Goal: Check status

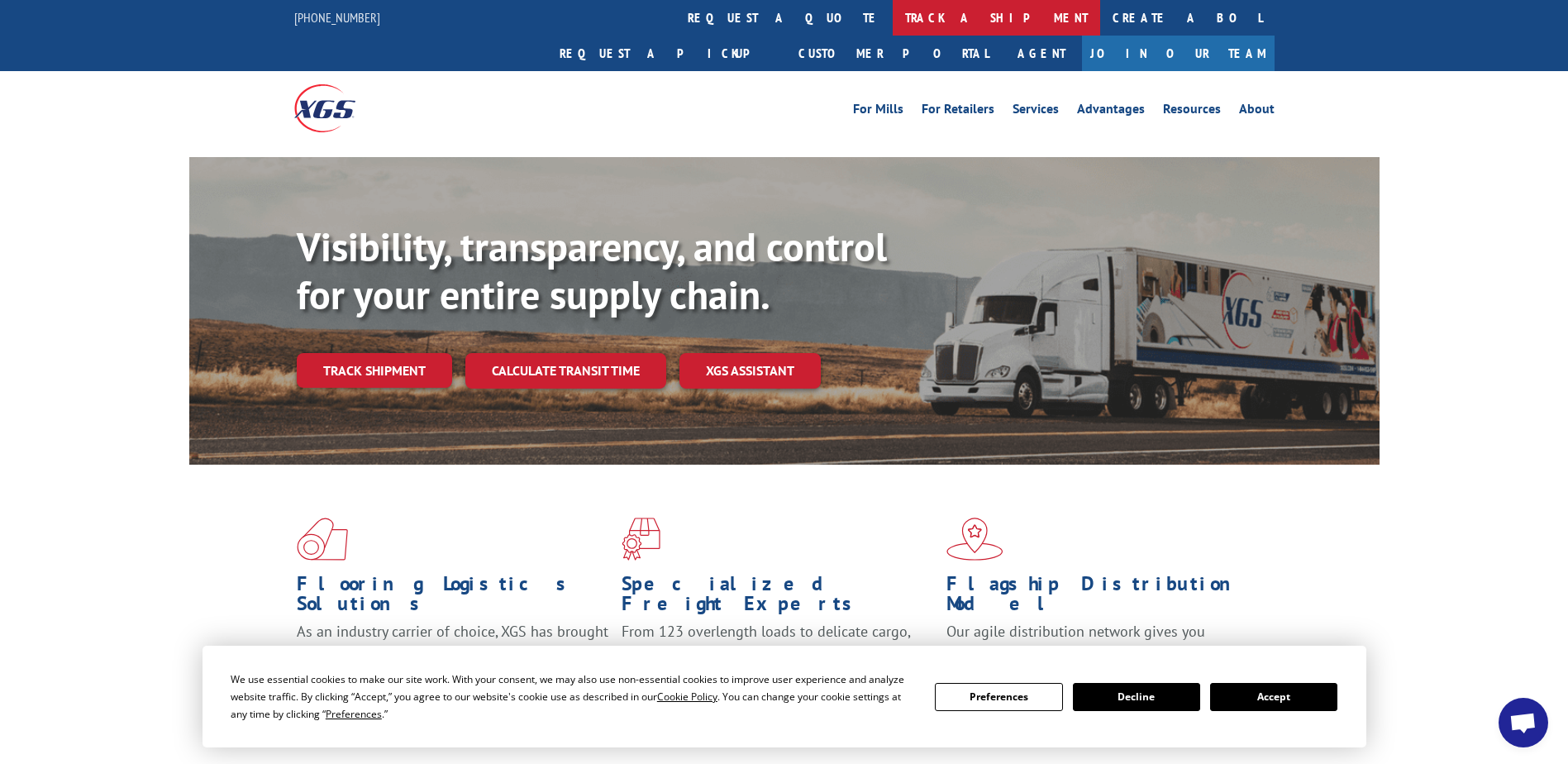
click at [893, 22] on link "track a shipment" at bounding box center [997, 18] width 208 height 35
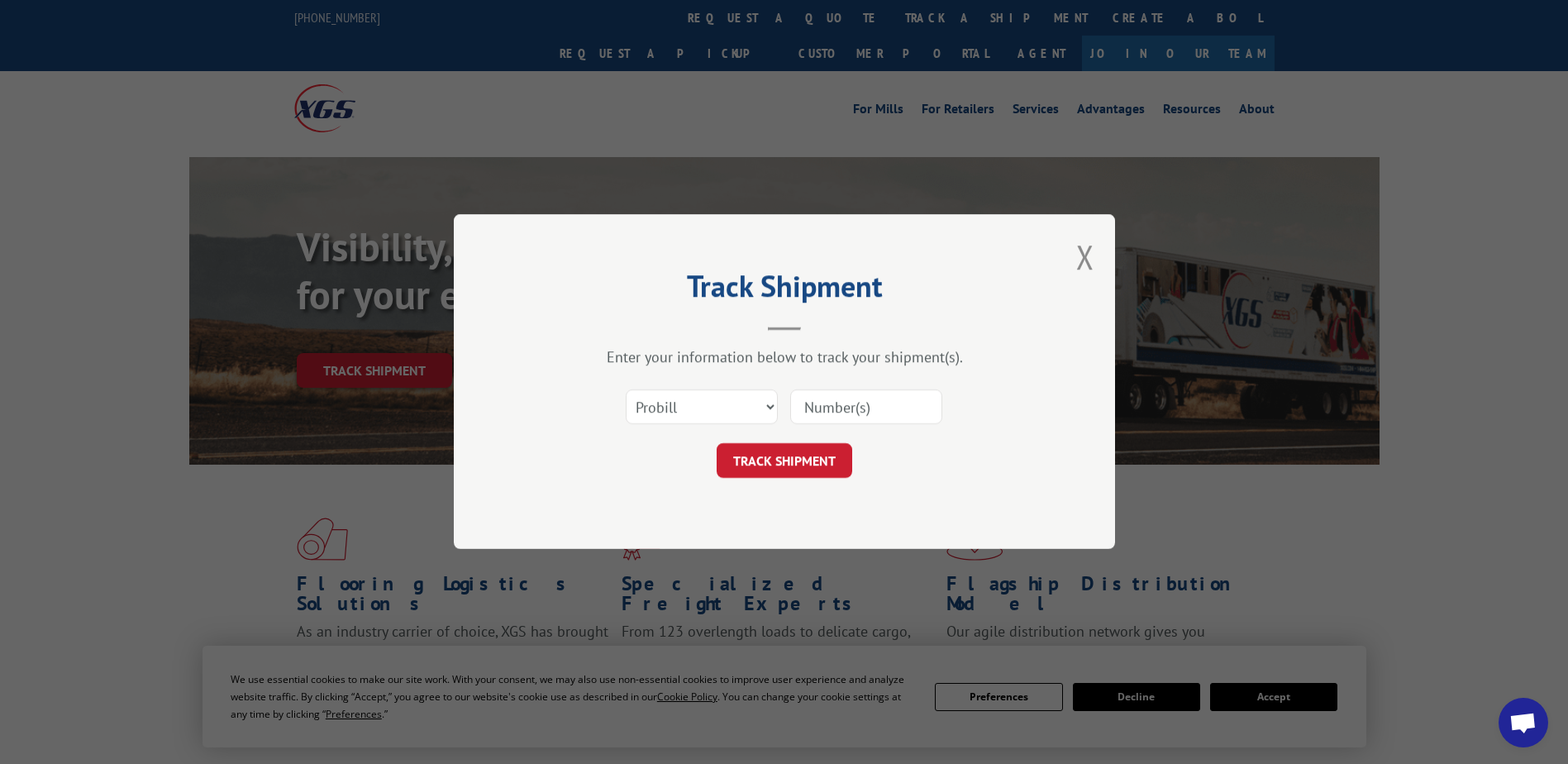
click at [832, 392] on input at bounding box center [866, 407] width 152 height 35
paste input "17590549"
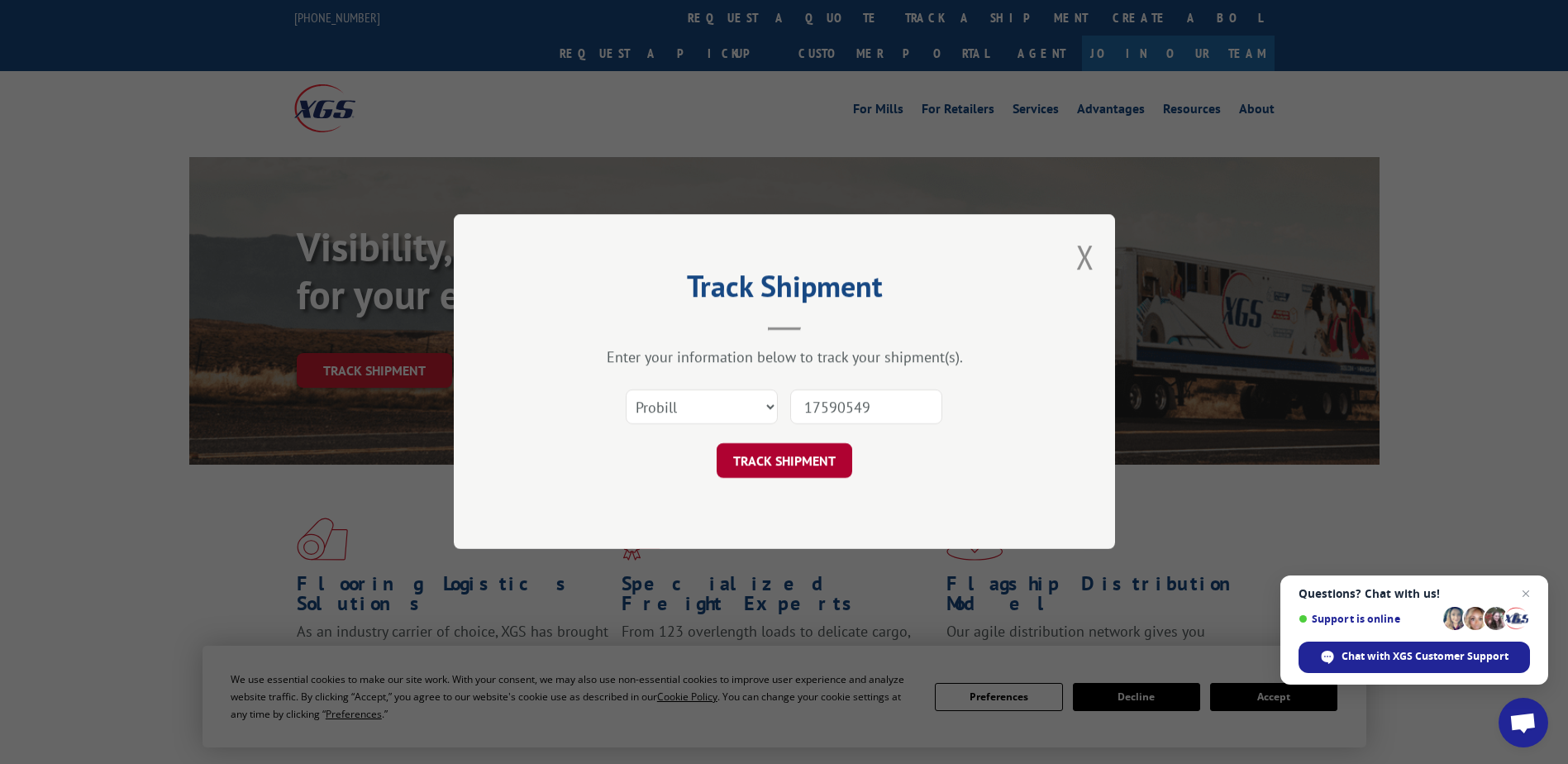
type input "17590549"
click at [809, 470] on button "TRACK SHIPMENT" at bounding box center [784, 461] width 136 height 35
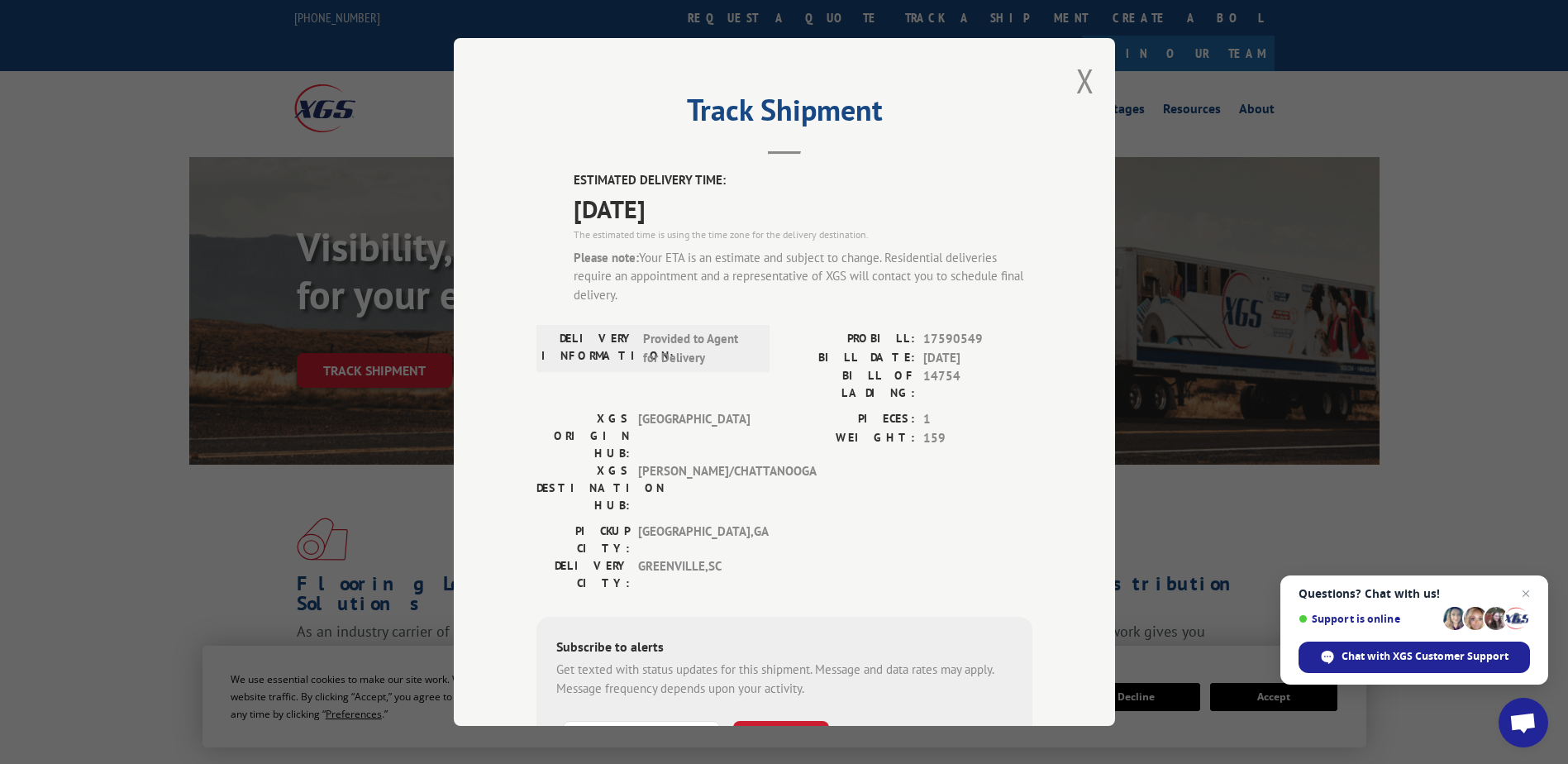
drag, startPoint x: 1083, startPoint y: 74, endPoint x: 1078, endPoint y: 85, distance: 12.1
click at [1082, 78] on button "Close modal" at bounding box center [1085, 80] width 18 height 43
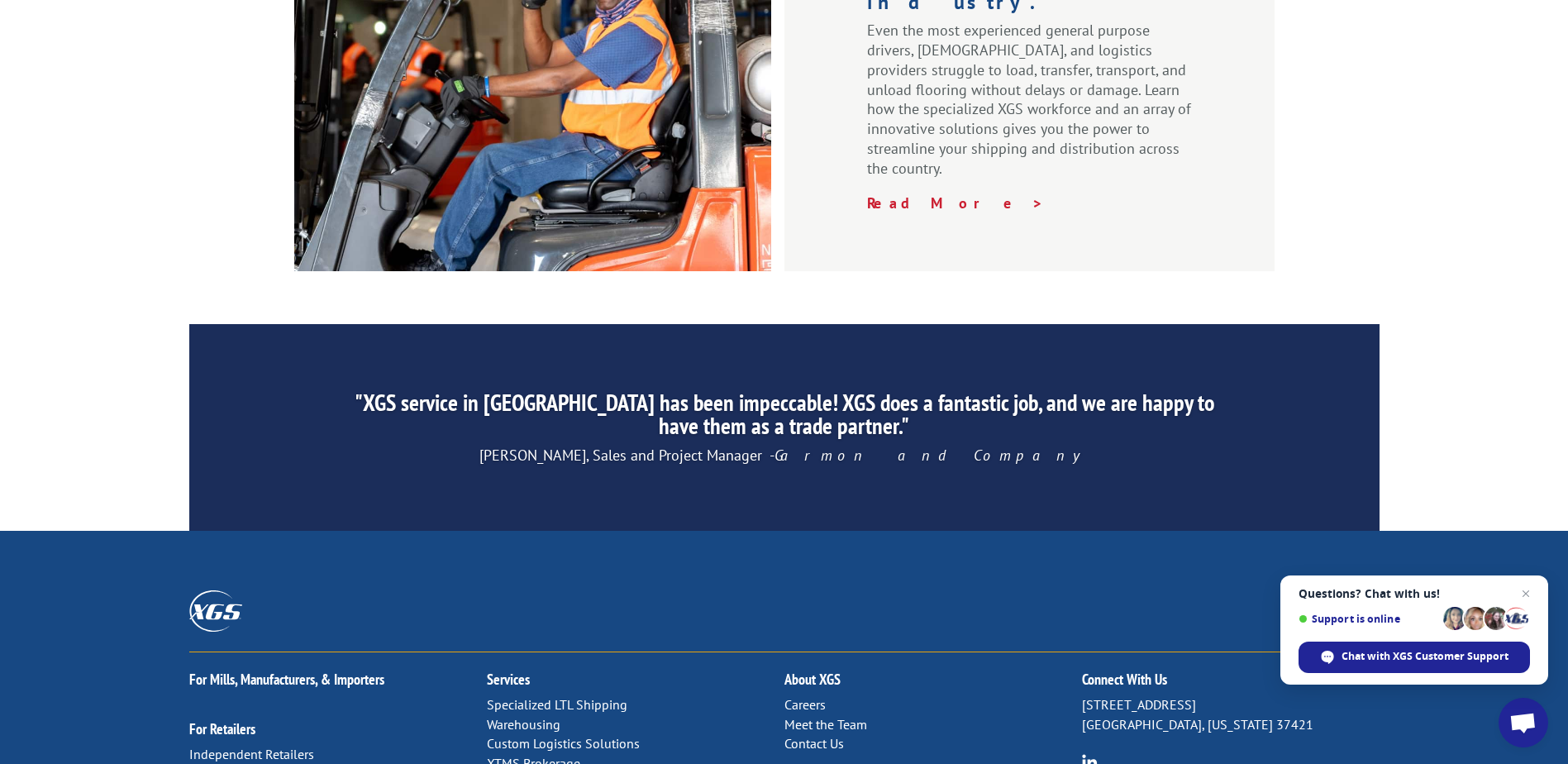
scroll to position [2508, 0]
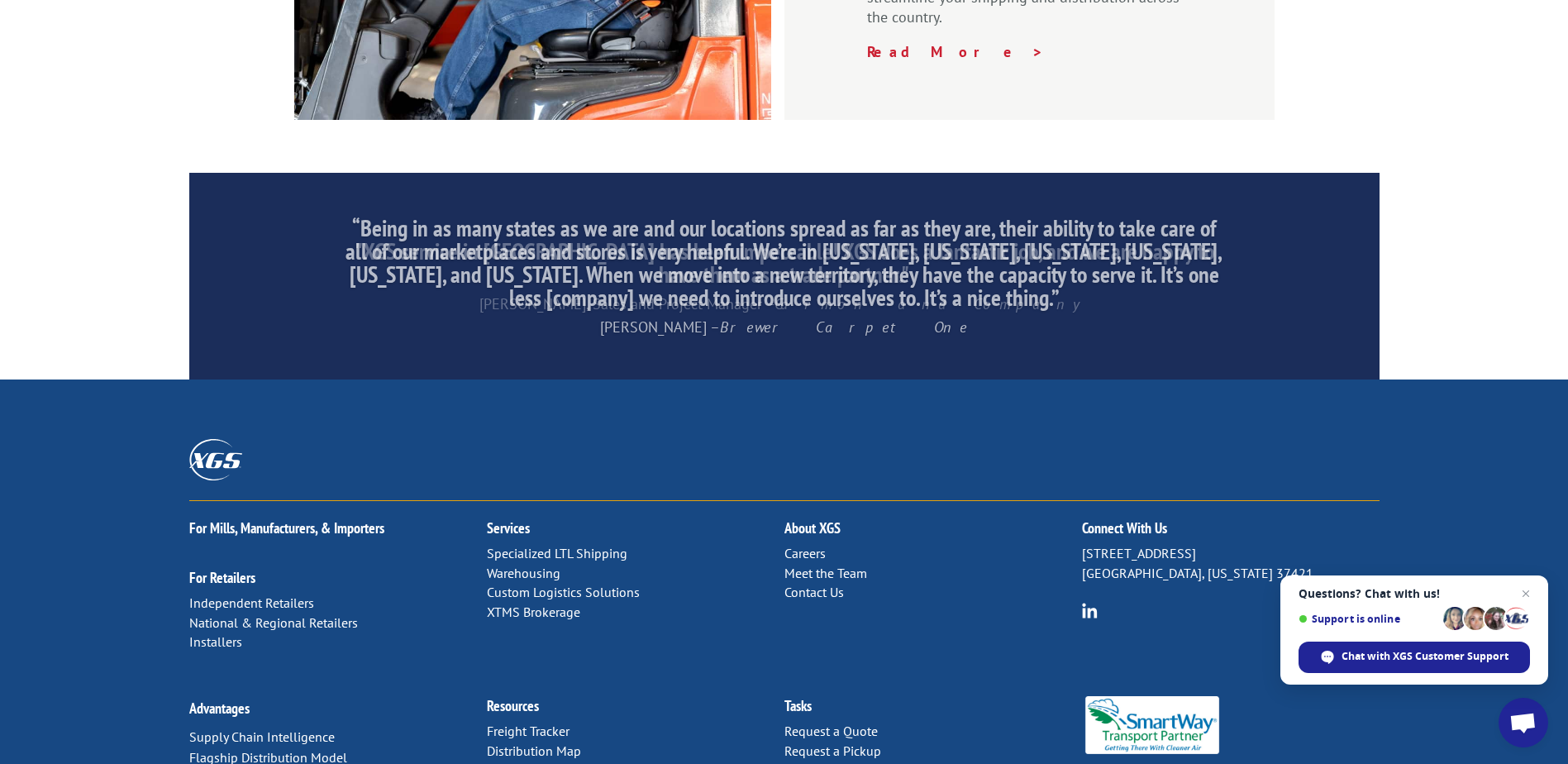
click at [799, 584] on link "Contact Us" at bounding box center [814, 592] width 59 height 17
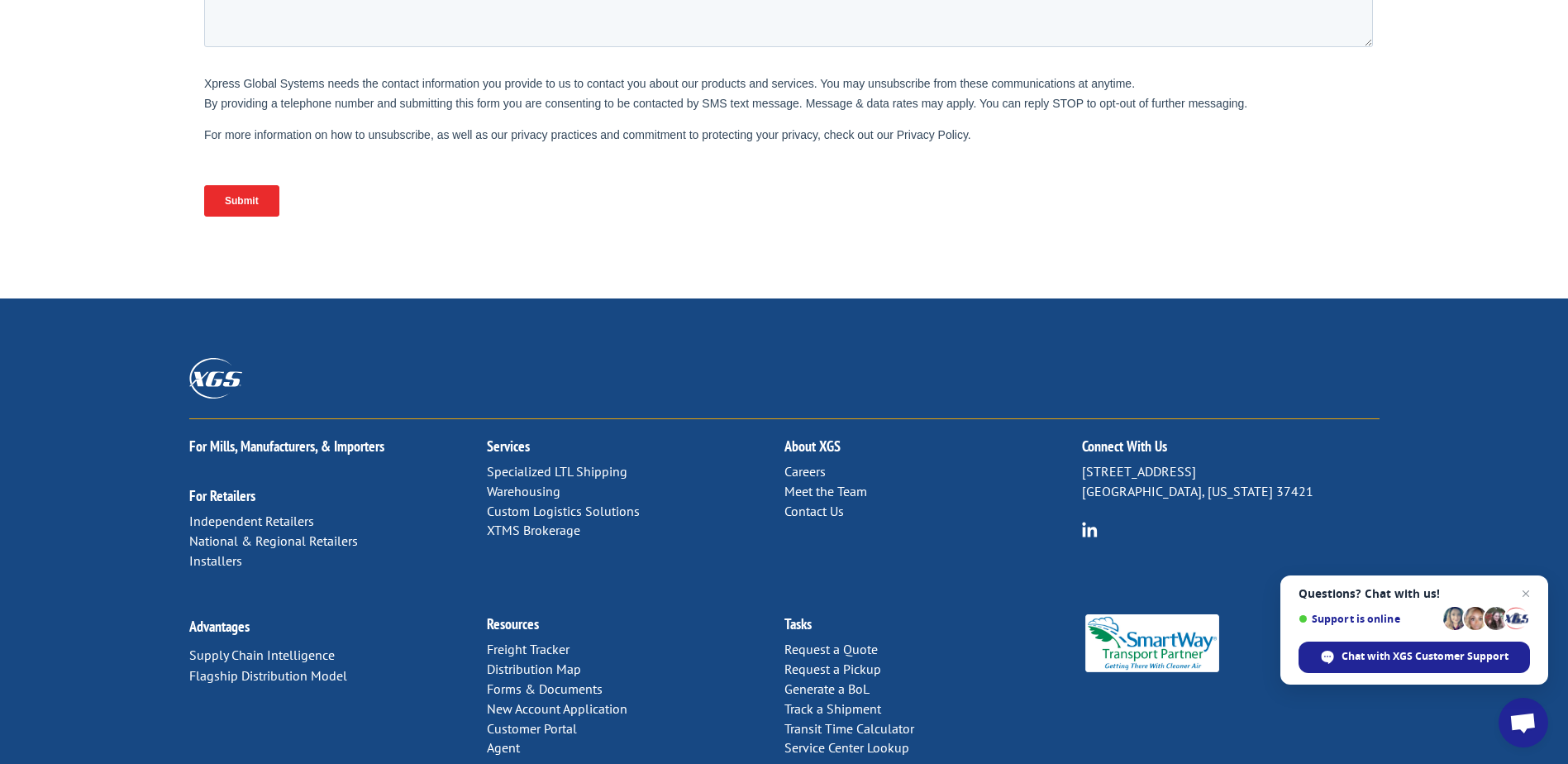
scroll to position [682, 0]
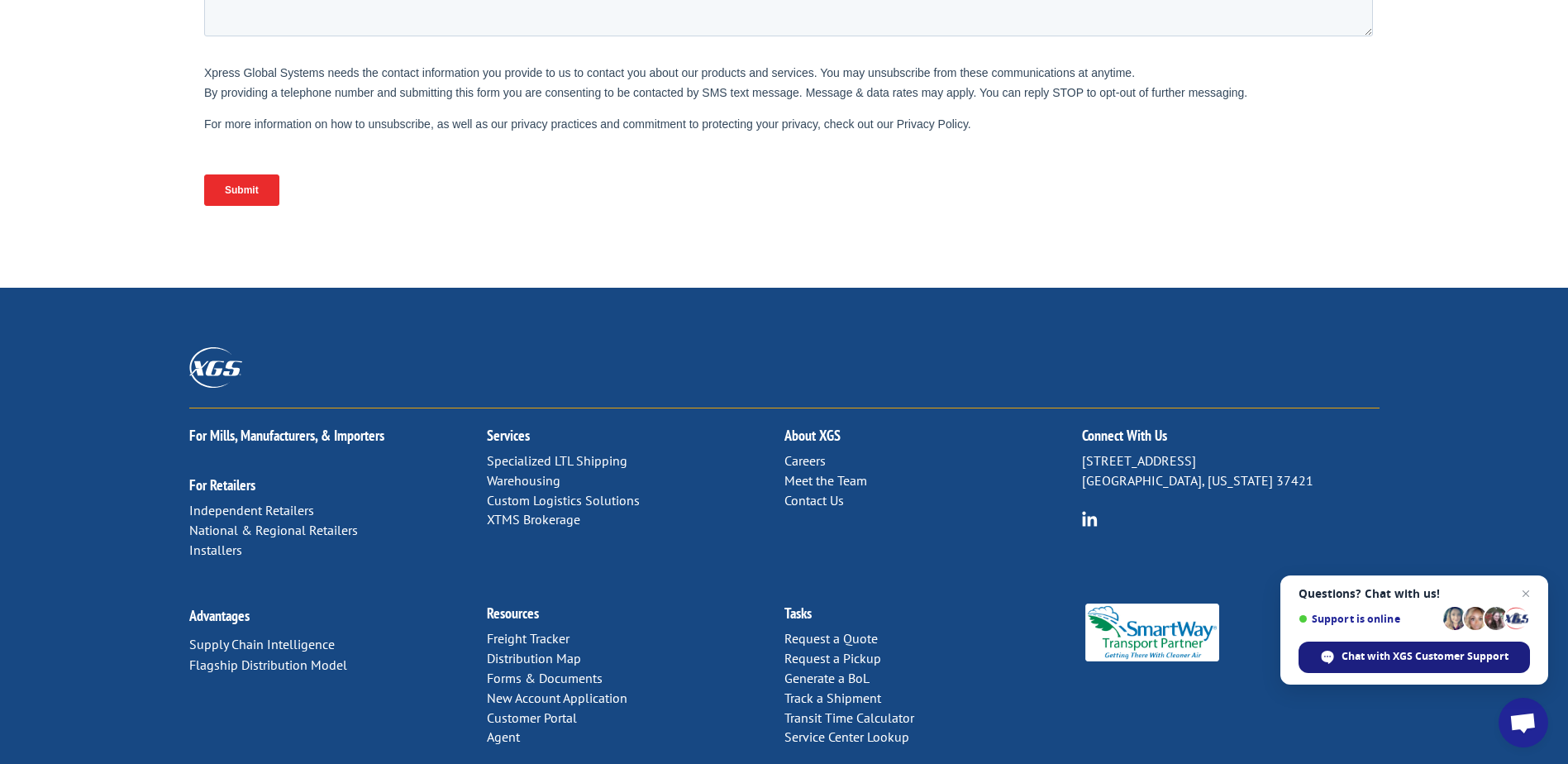
click at [1339, 661] on span "Chat with XGS Customer Support" at bounding box center [1414, 657] width 232 height 31
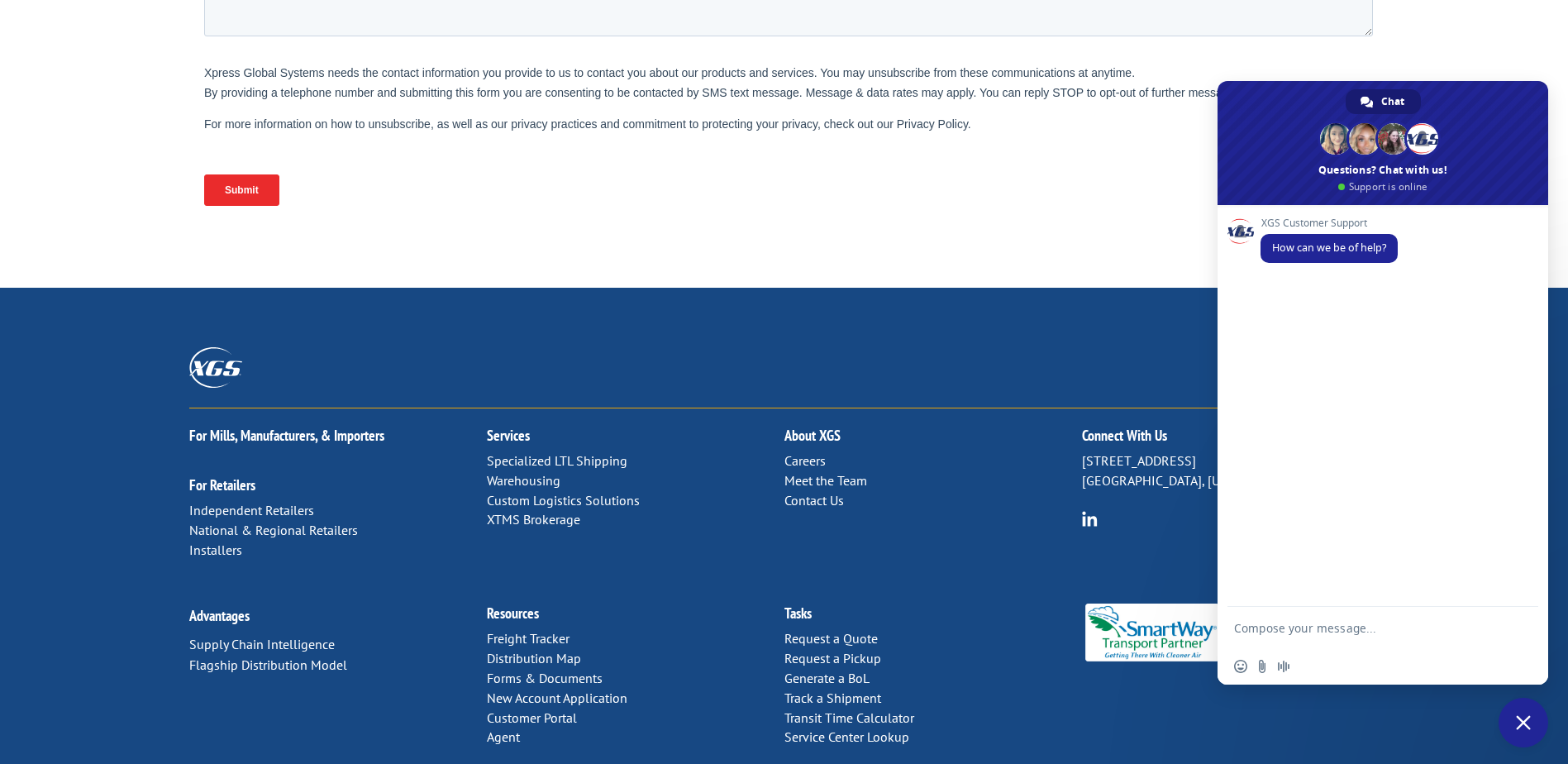
click at [1078, 287] on div "For Mills, Manufacturers, & Importers For Retailers Independent Retailers Natio…" at bounding box center [784, 544] width 1568 height 513
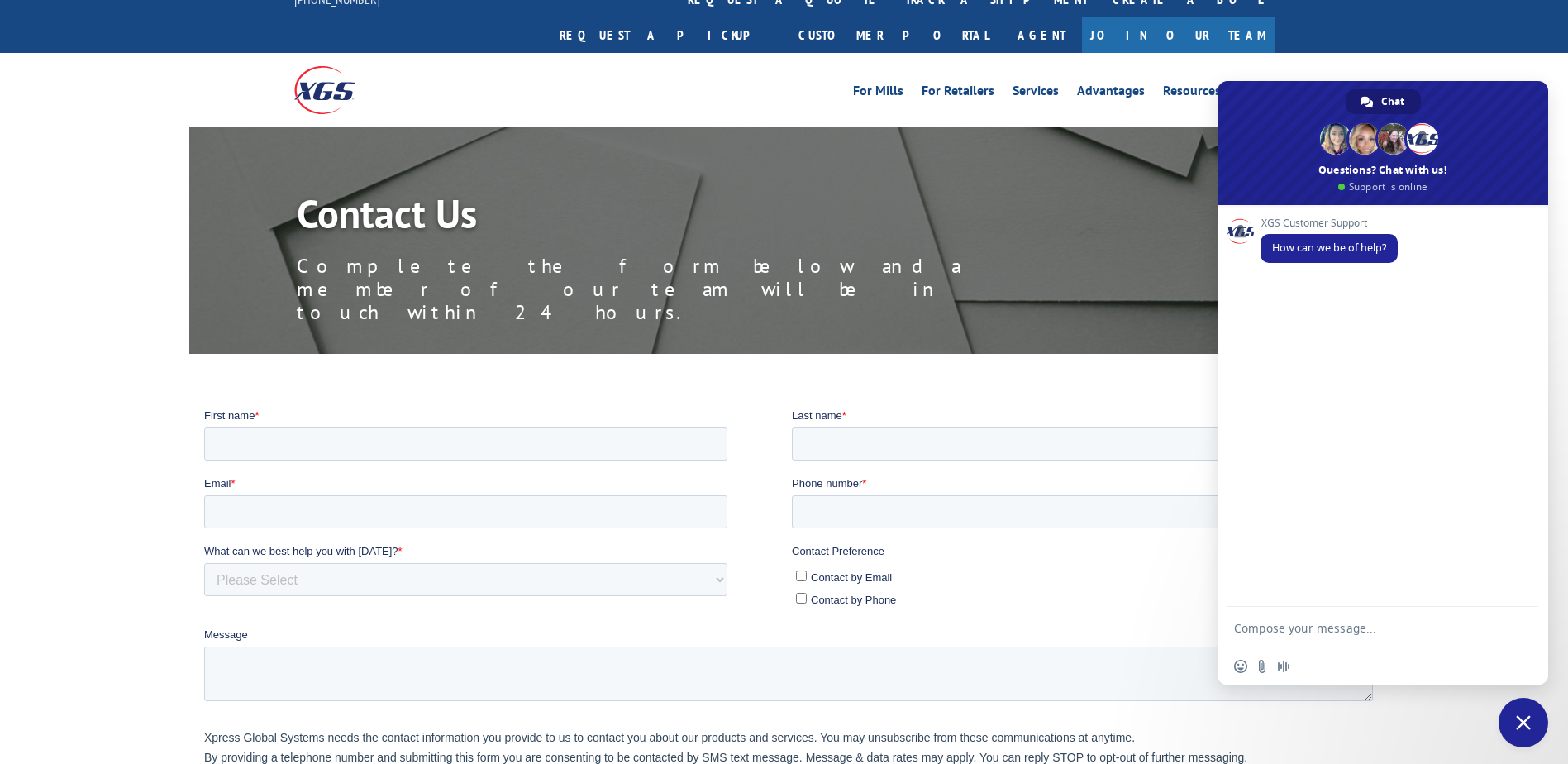
scroll to position [0, 0]
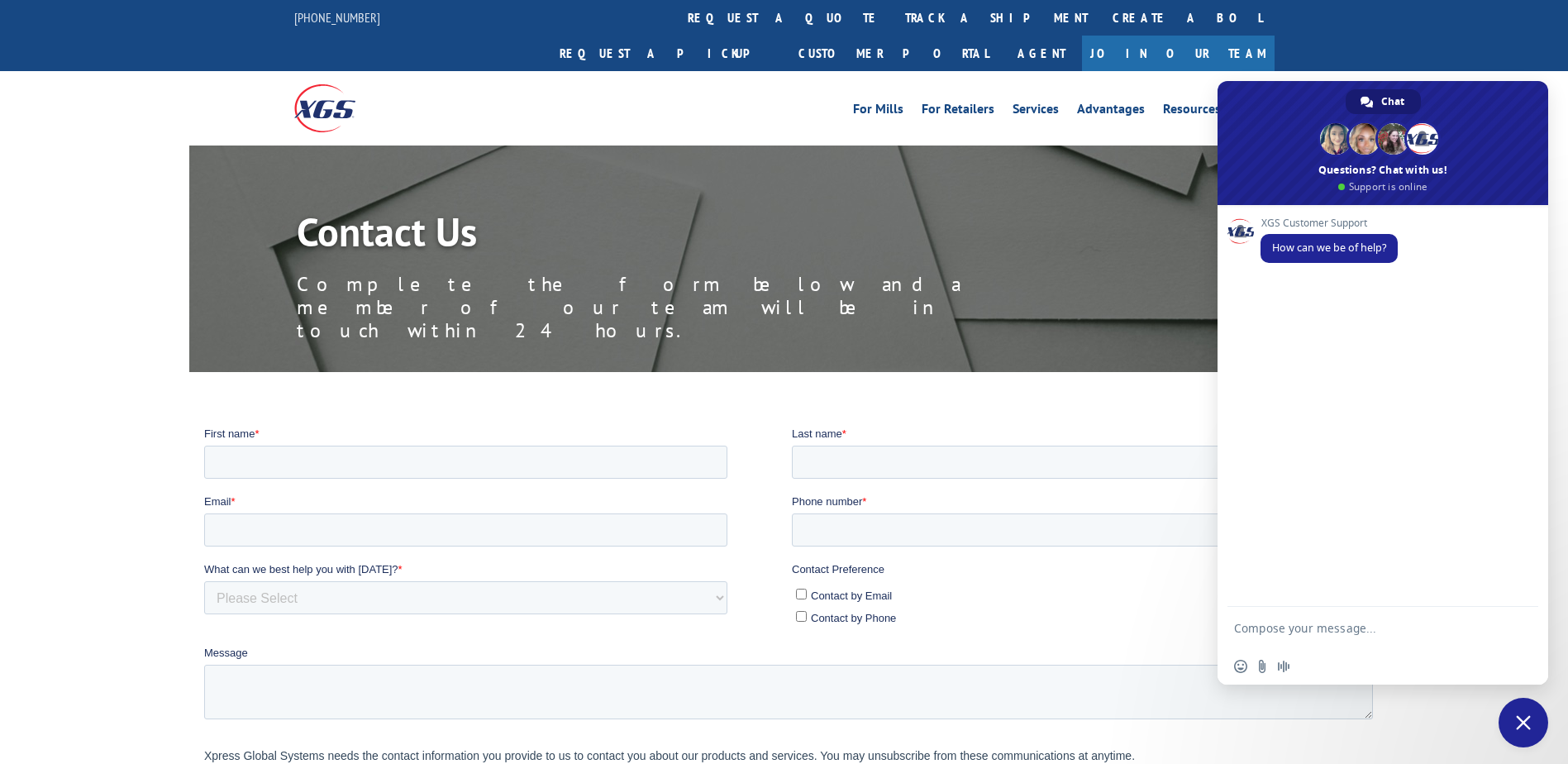
click at [1245, 103] on link "About" at bounding box center [1257, 112] width 35 height 18
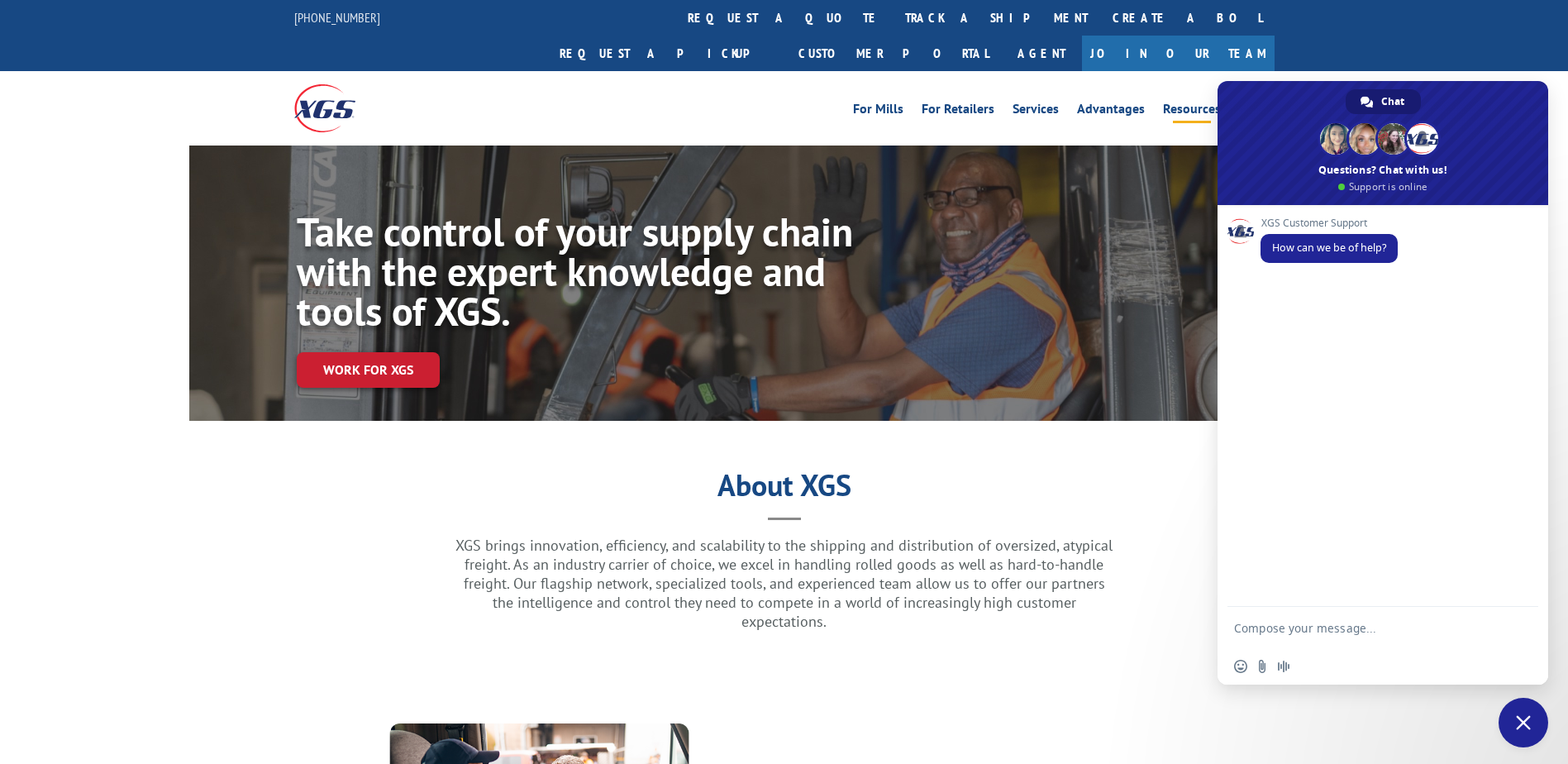
click at [1176, 103] on link "Resources" at bounding box center [1192, 112] width 58 height 18
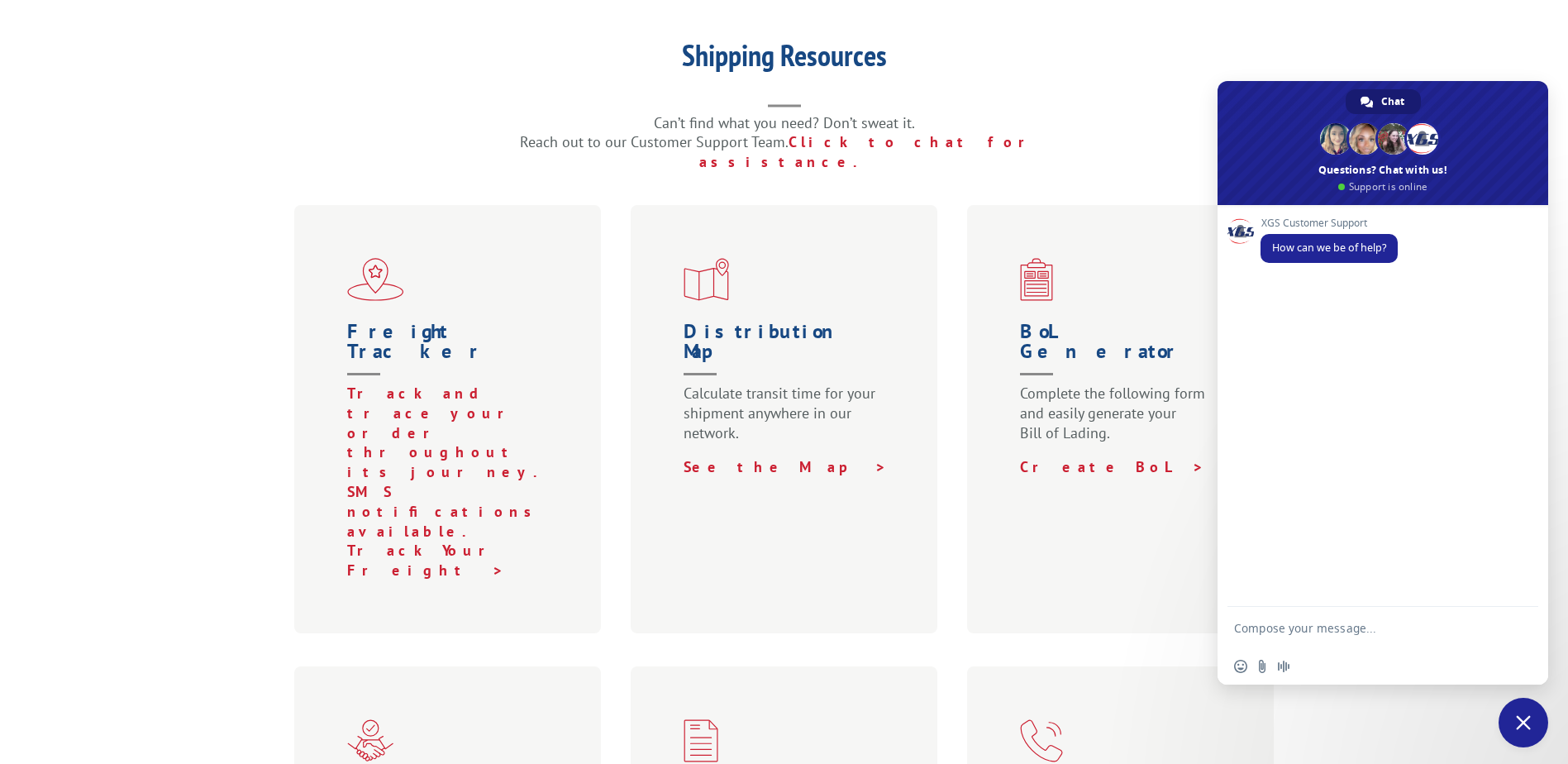
scroll to position [661, 0]
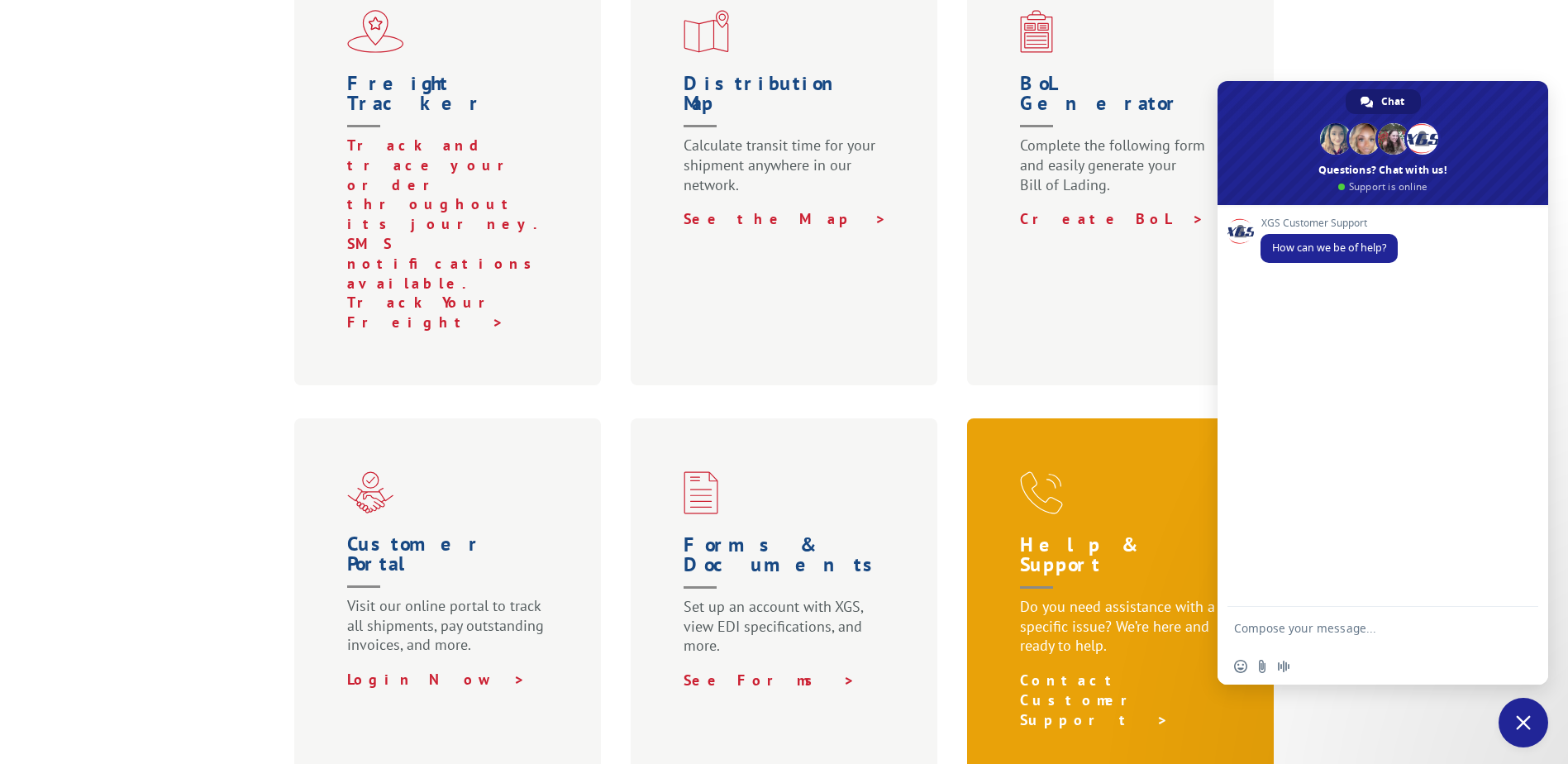
click at [1108, 670] on link "Contact Customer Support >" at bounding box center [1094, 699] width 149 height 59
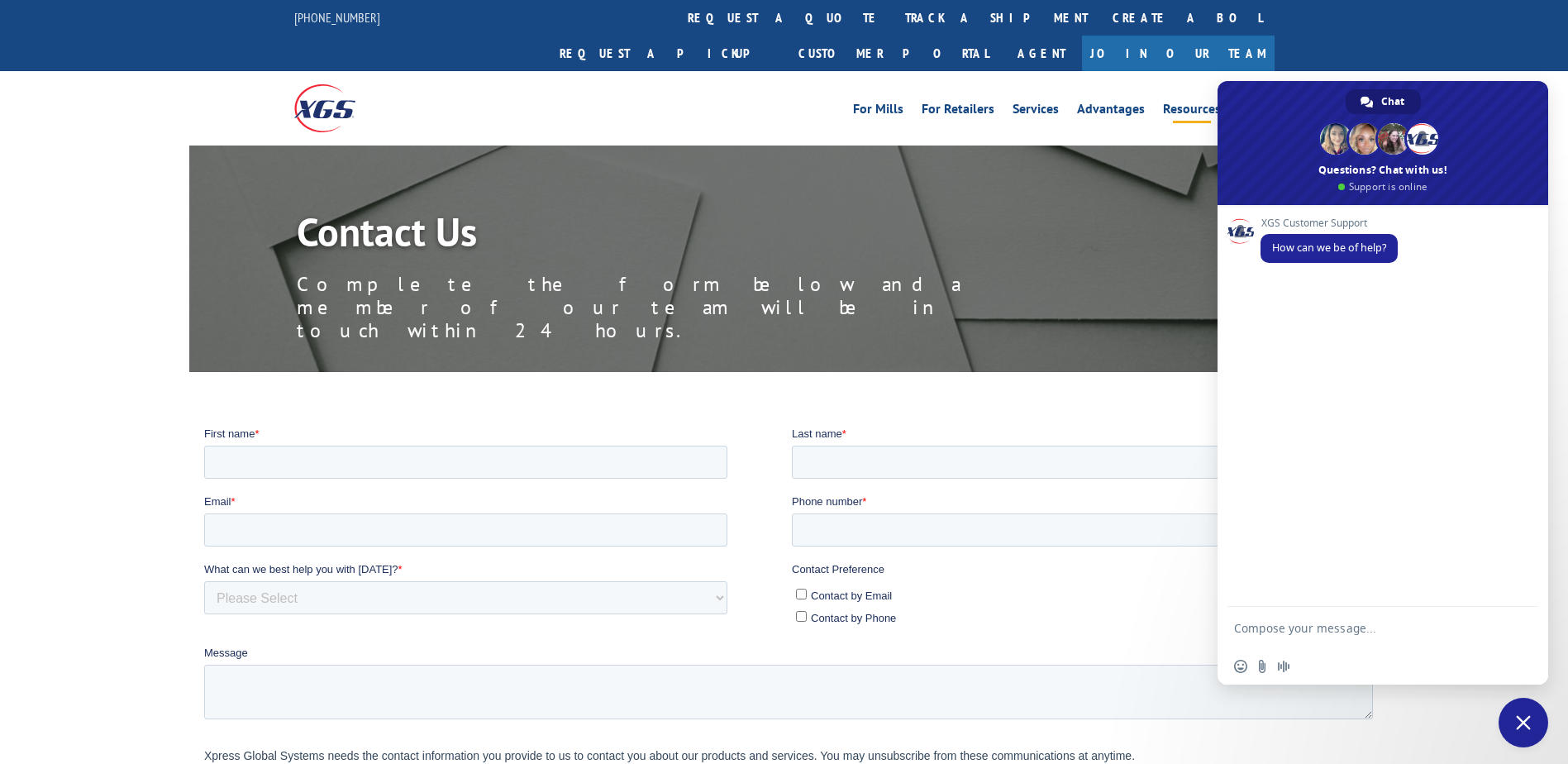
click at [1196, 103] on link "Resources" at bounding box center [1192, 112] width 58 height 18
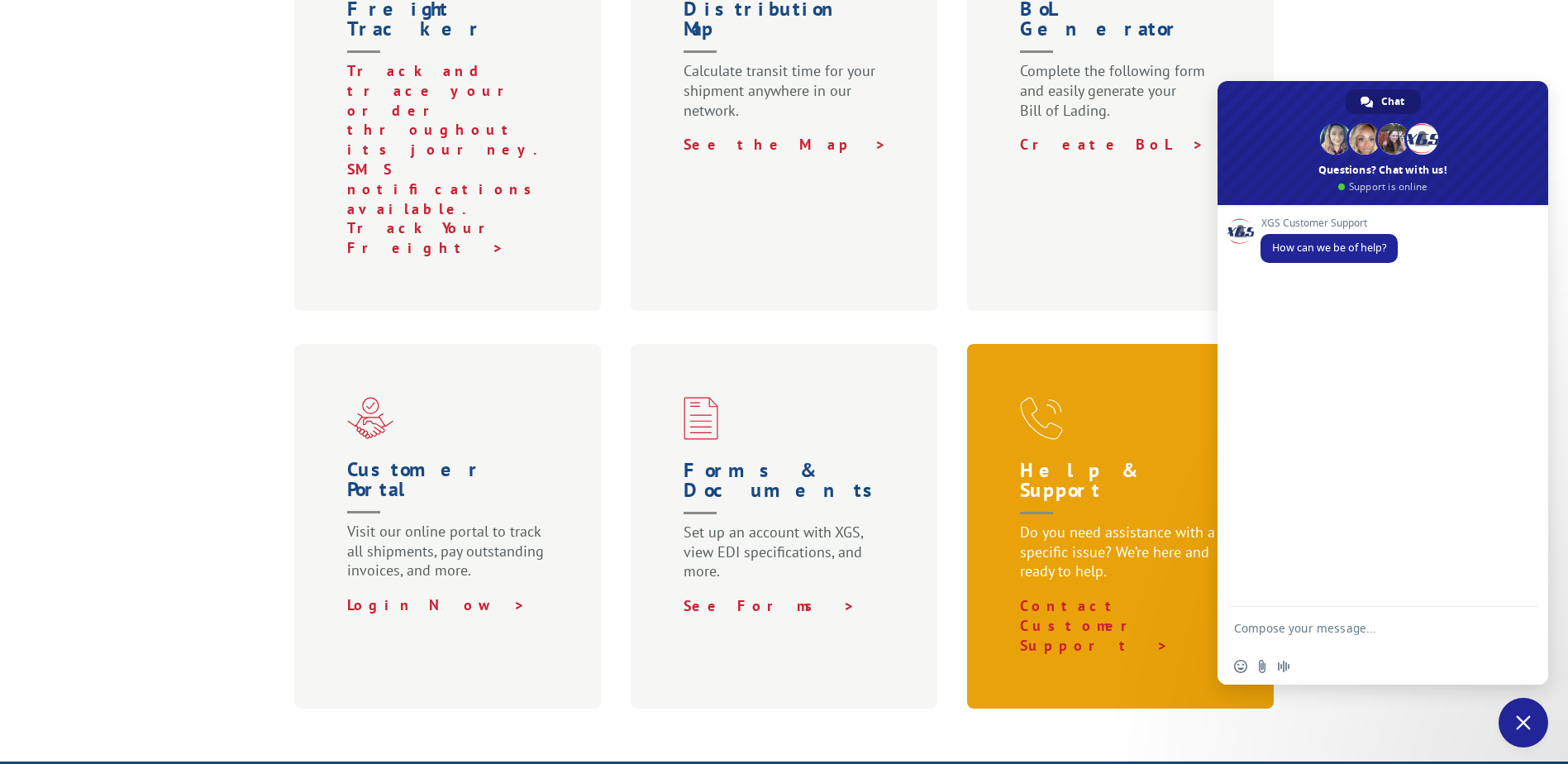
scroll to position [744, 0]
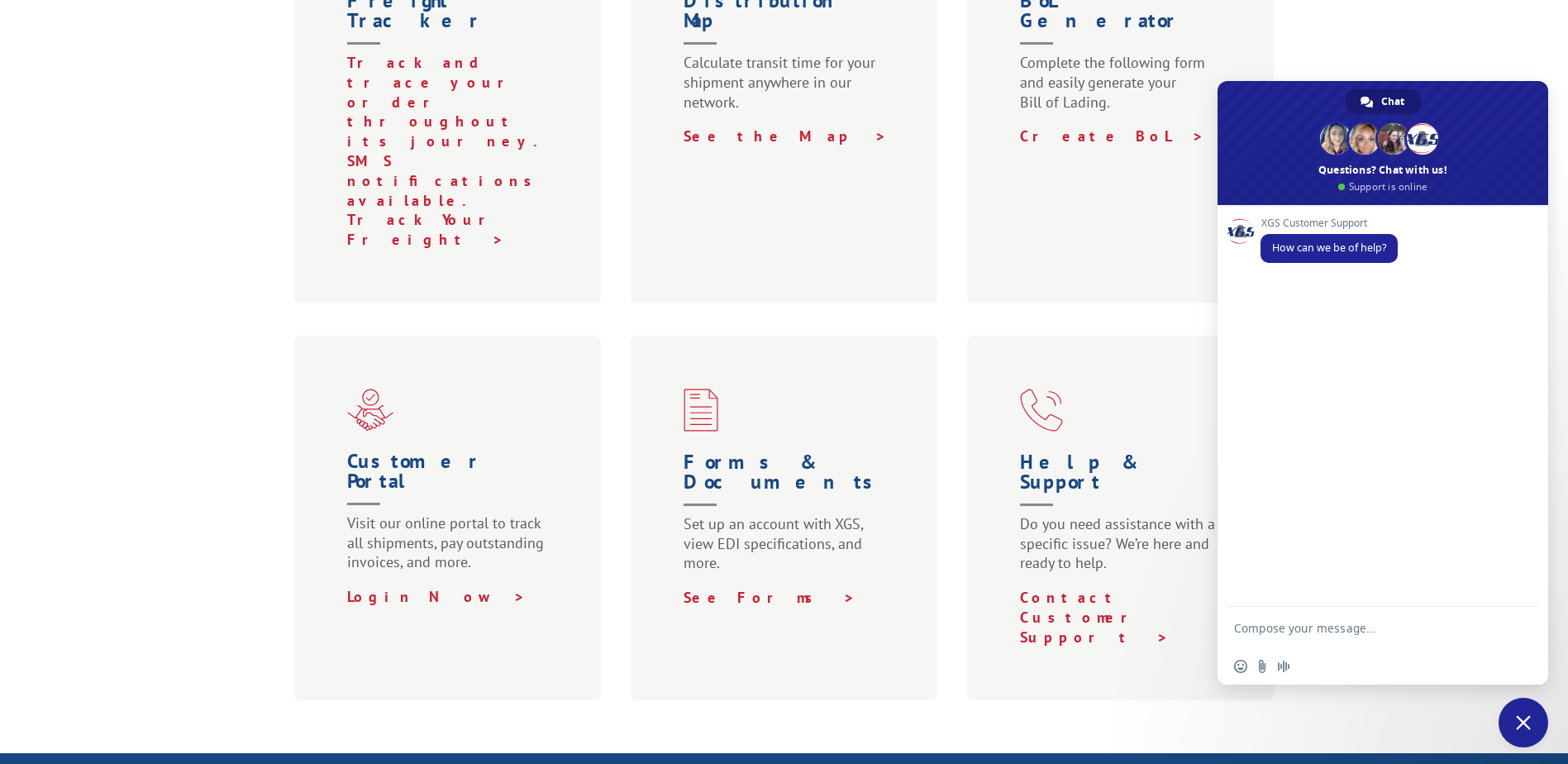
click at [1404, 631] on textarea "Compose your message..." at bounding box center [1367, 627] width 264 height 42
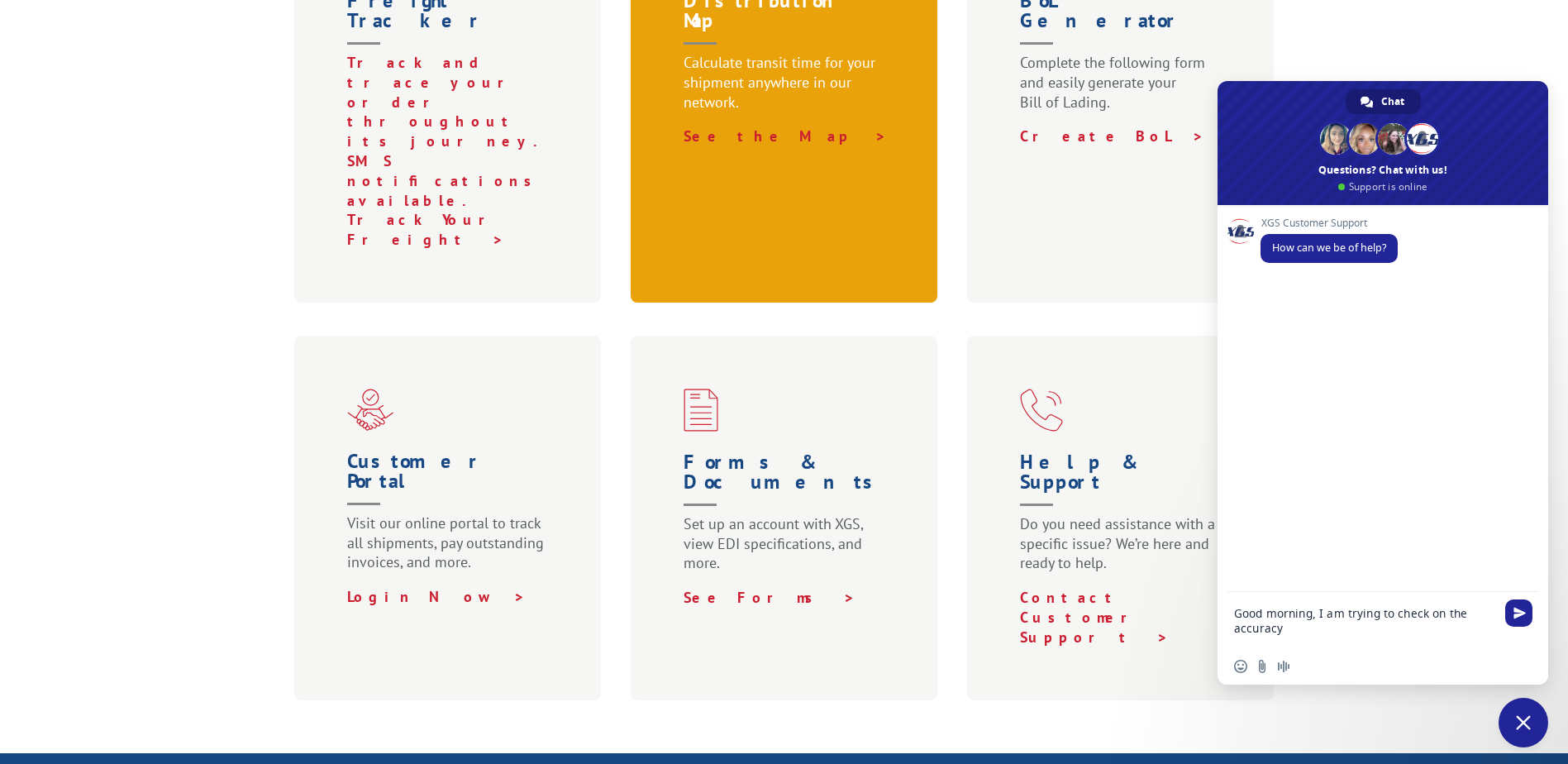
type textarea "Good morning, I am trying to check on the accuracy"
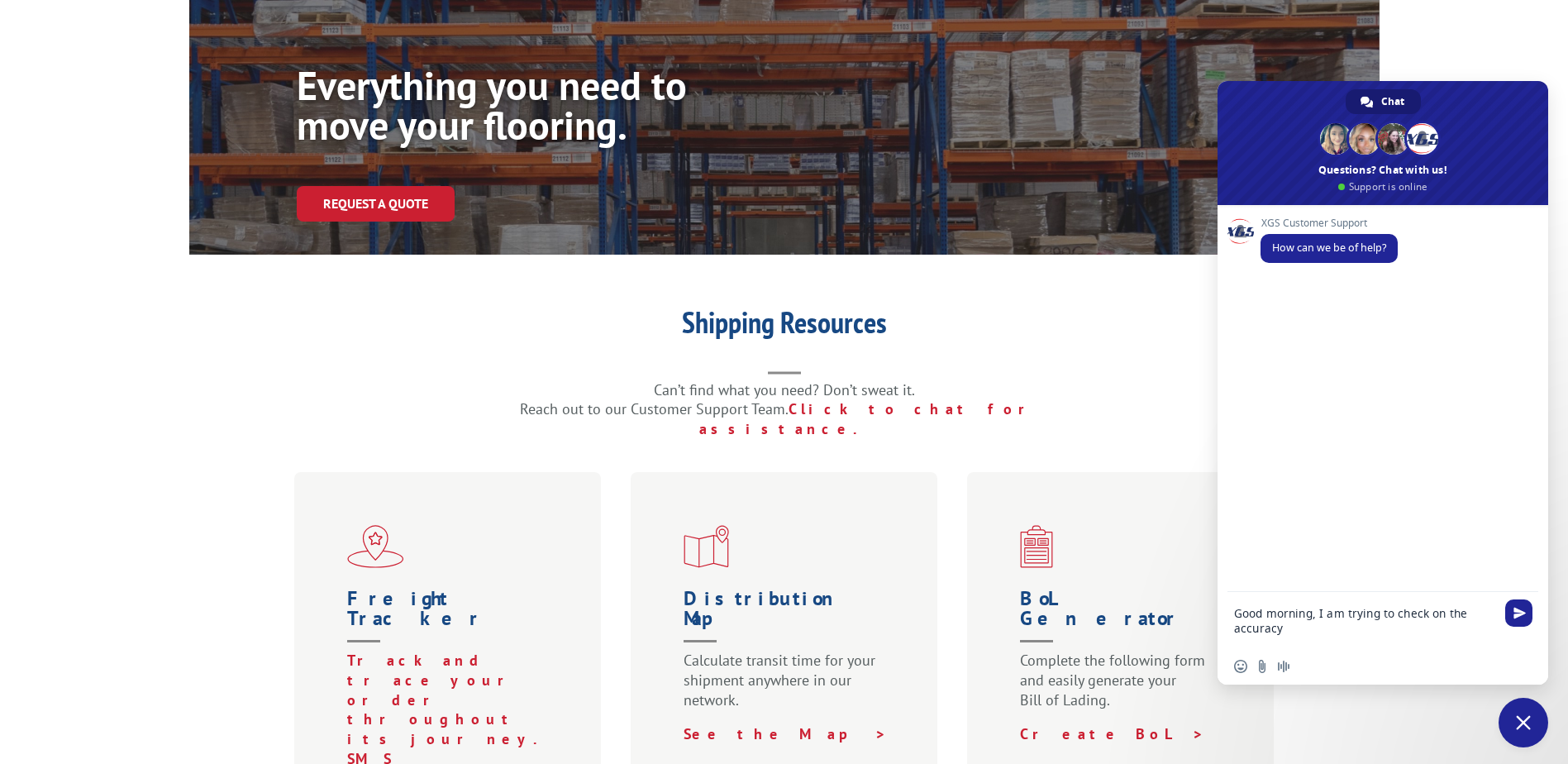
scroll to position [0, 0]
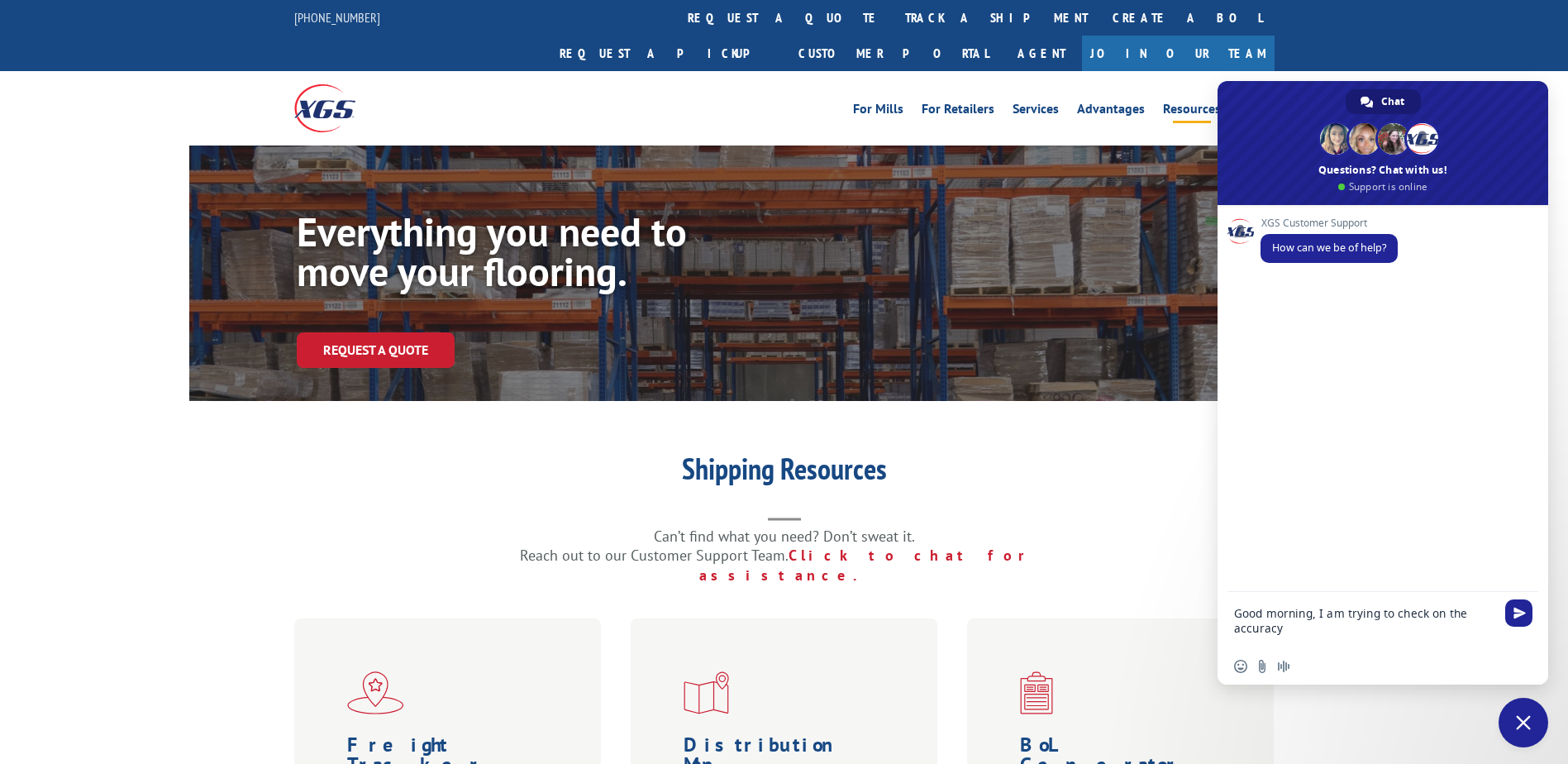
click at [893, 16] on link "track a shipment" at bounding box center [997, 18] width 208 height 35
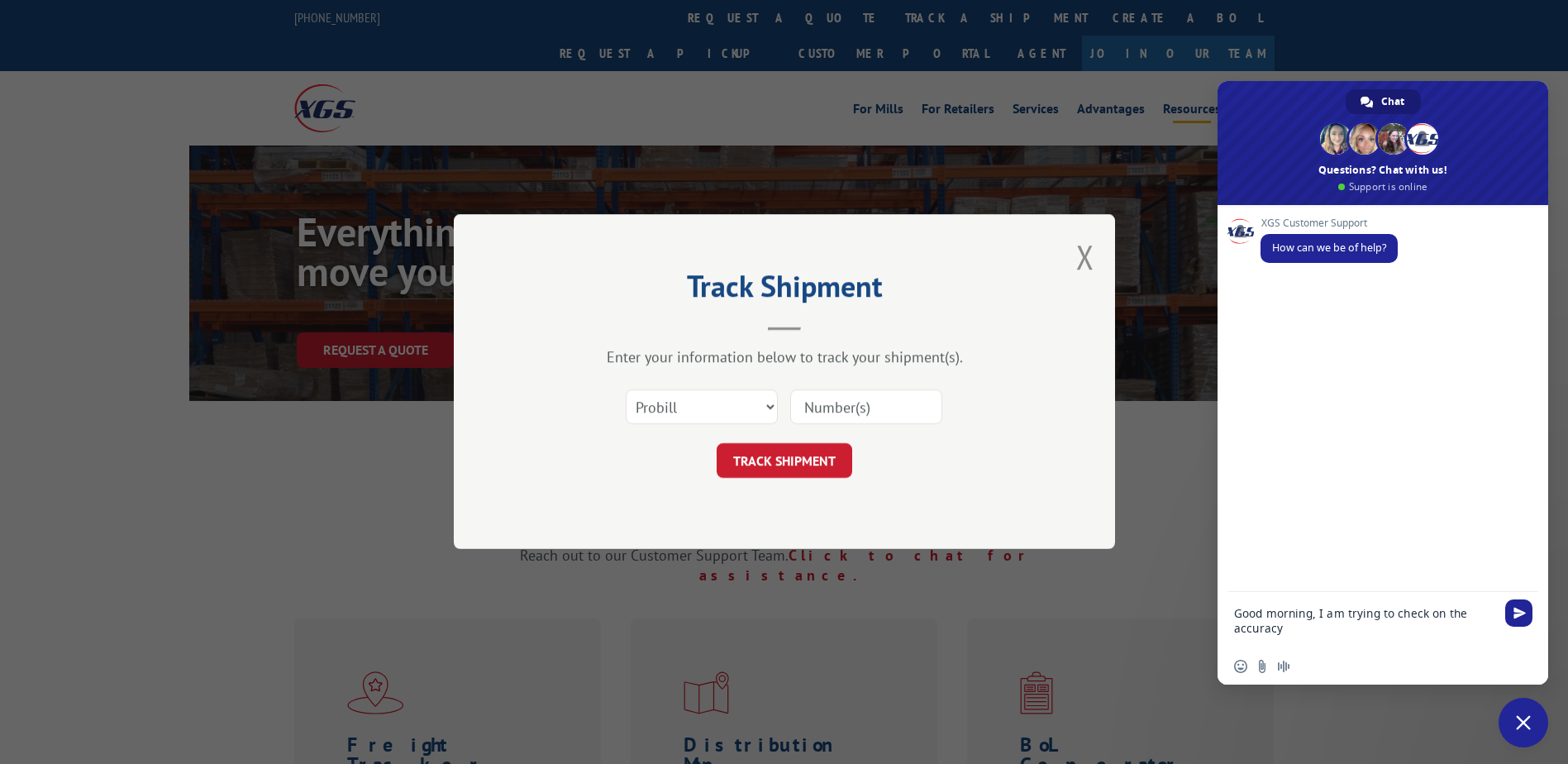
click at [833, 410] on input at bounding box center [866, 407] width 152 height 35
paste input "17590549"
drag, startPoint x: 858, startPoint y: 399, endPoint x: 858, endPoint y: 409, distance: 10.0
click at [858, 409] on input at bounding box center [866, 407] width 152 height 35
type input "17590549"
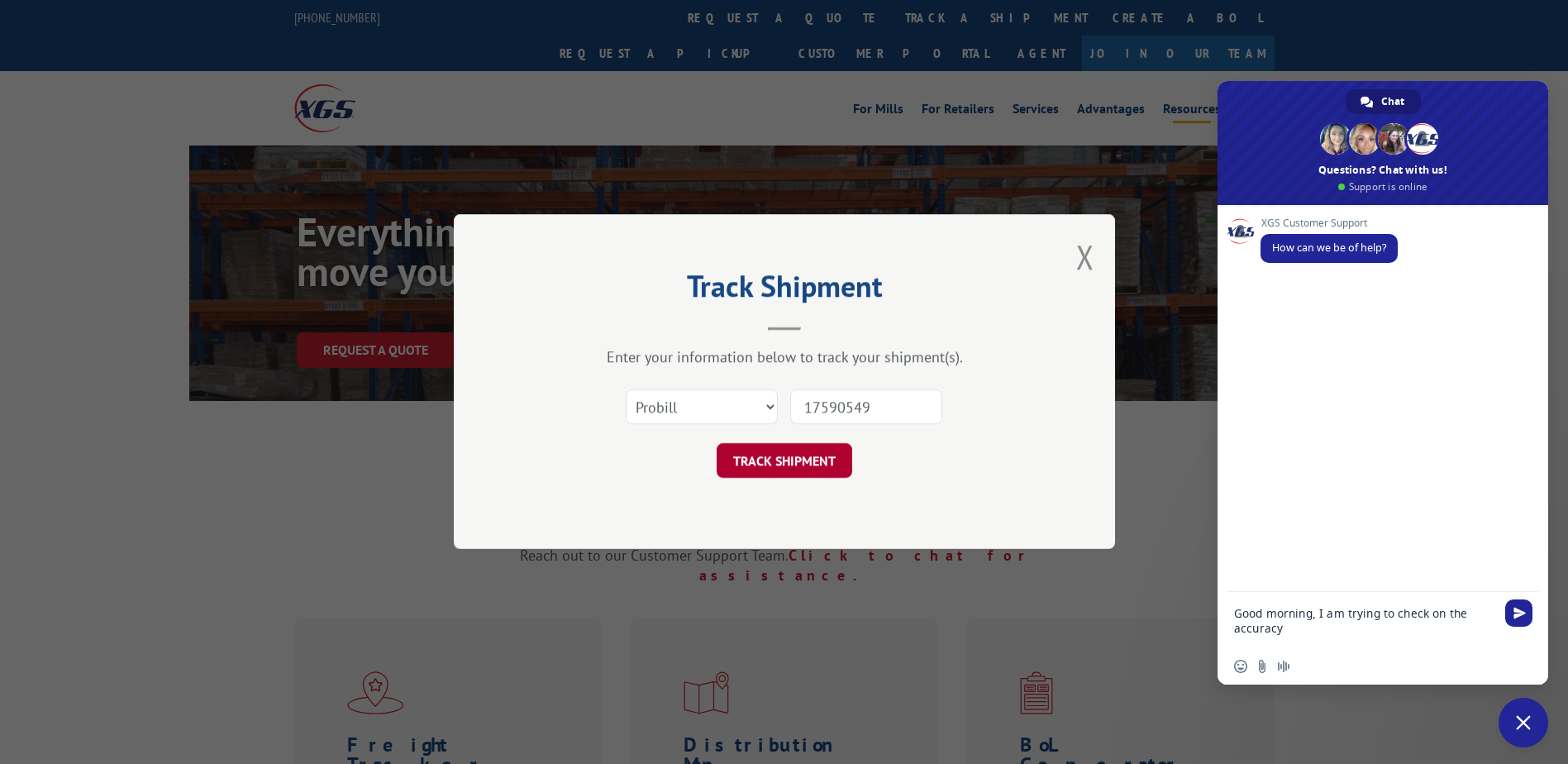
click at [784, 461] on button "TRACK SHIPMENT" at bounding box center [784, 461] width 136 height 35
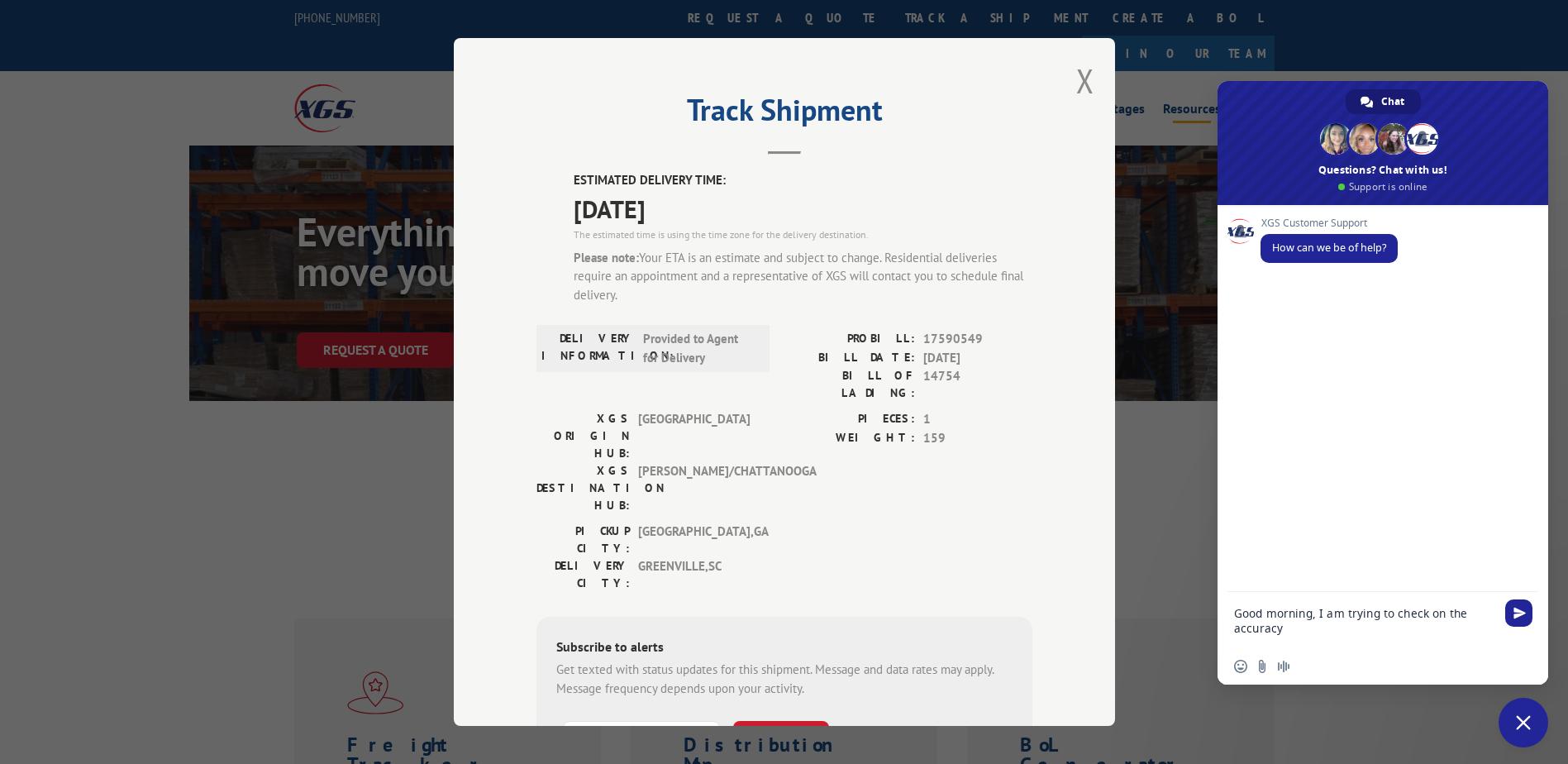
click at [1533, 730] on span "Close chat" at bounding box center [1524, 722] width 50 height 50
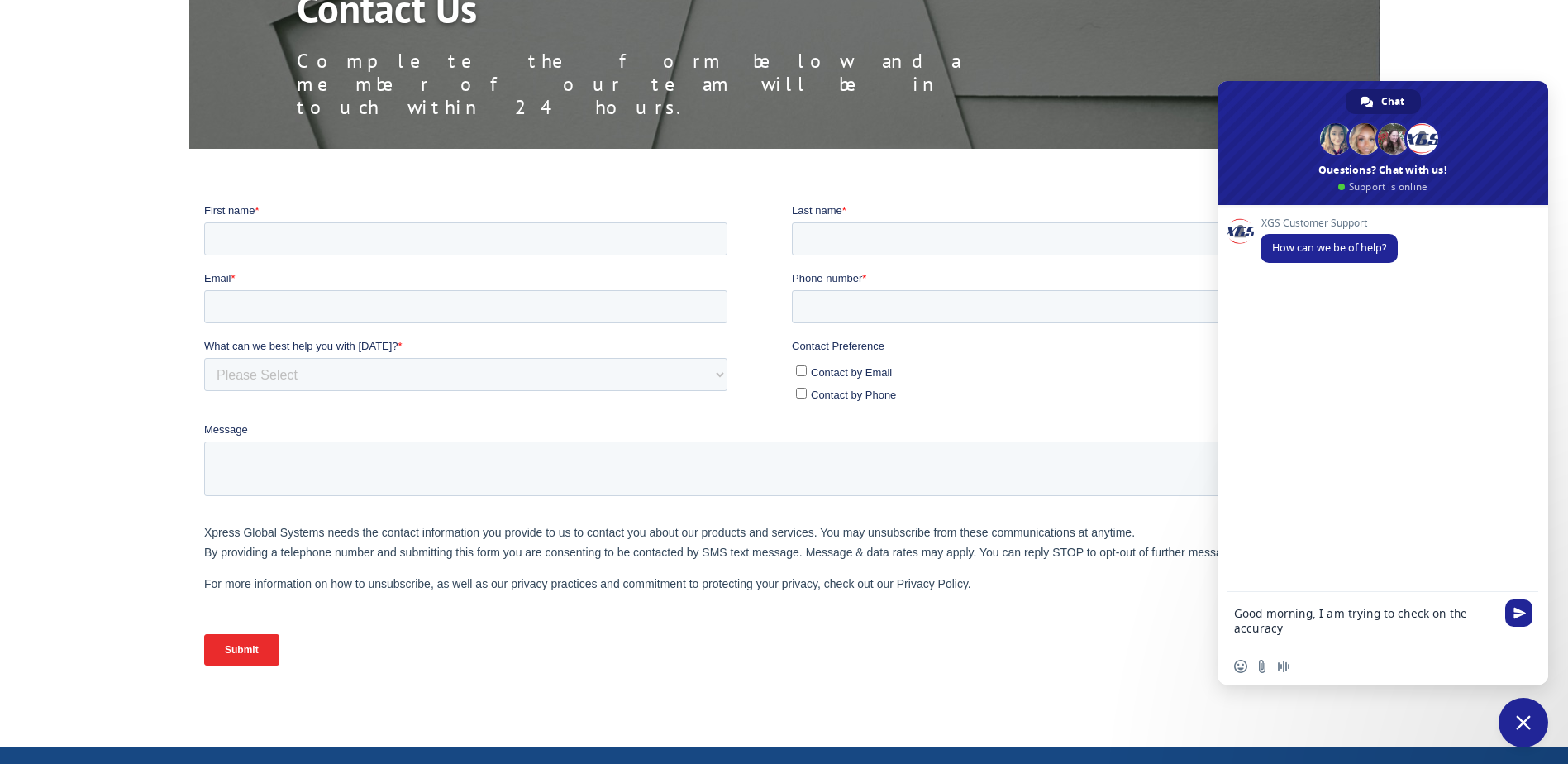
scroll to position [248, 0]
